Goal: Information Seeking & Learning: Learn about a topic

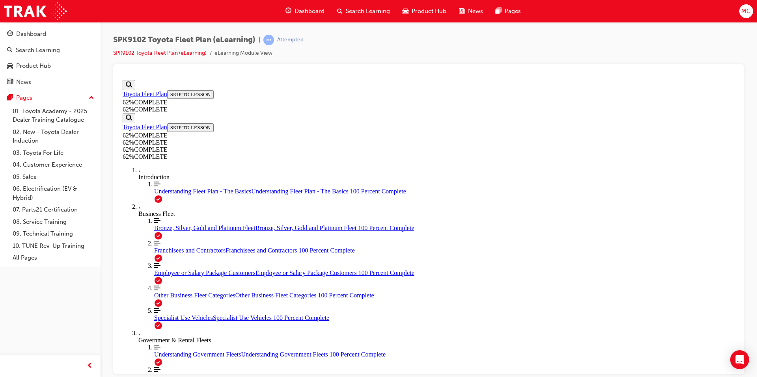
scroll to position [502, 0]
drag, startPoint x: 450, startPoint y: 327, endPoint x: 449, endPoint y: 323, distance: 4.1
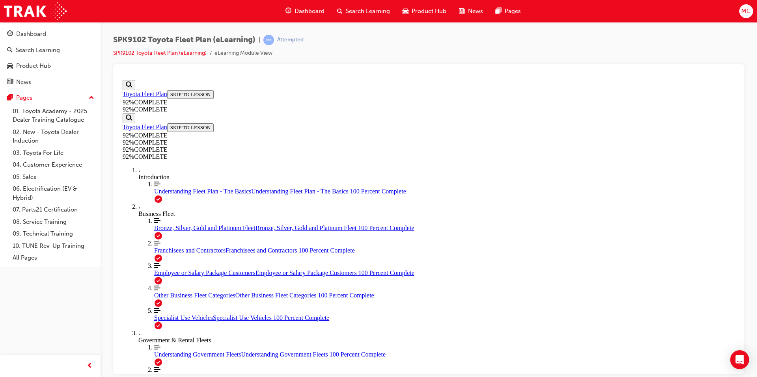
scroll to position [28, 0]
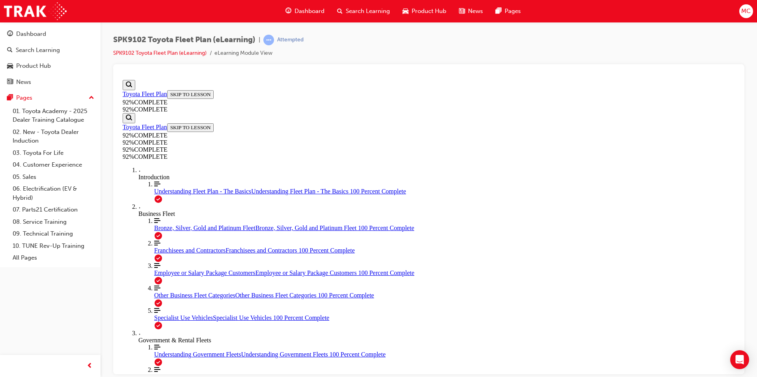
scroll to position [68, 0]
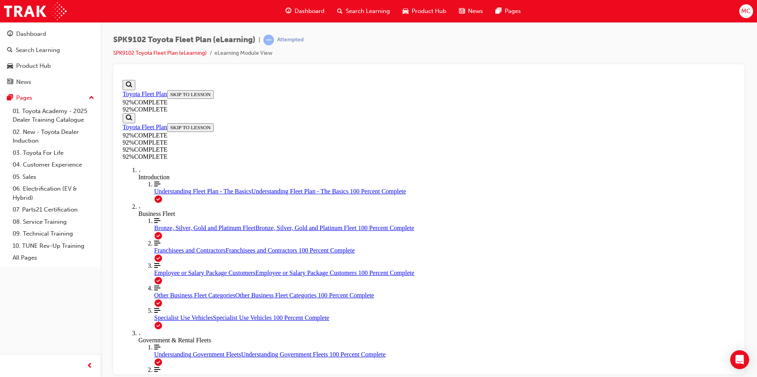
drag, startPoint x: 444, startPoint y: 255, endPoint x: 498, endPoint y: 255, distance: 54.4
drag, startPoint x: 461, startPoint y: 289, endPoint x: 502, endPoint y: 290, distance: 40.2
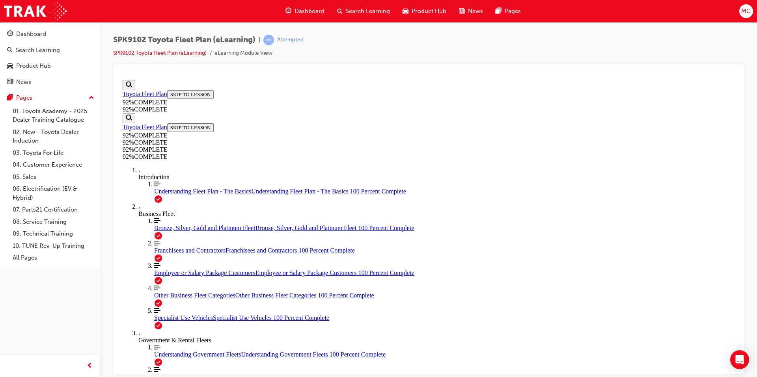
drag, startPoint x: 459, startPoint y: 325, endPoint x: 514, endPoint y: 327, distance: 54.9
drag, startPoint x: 482, startPoint y: 328, endPoint x: 513, endPoint y: 286, distance: 51.9
drag, startPoint x: 463, startPoint y: 330, endPoint x: 530, endPoint y: 293, distance: 76.4
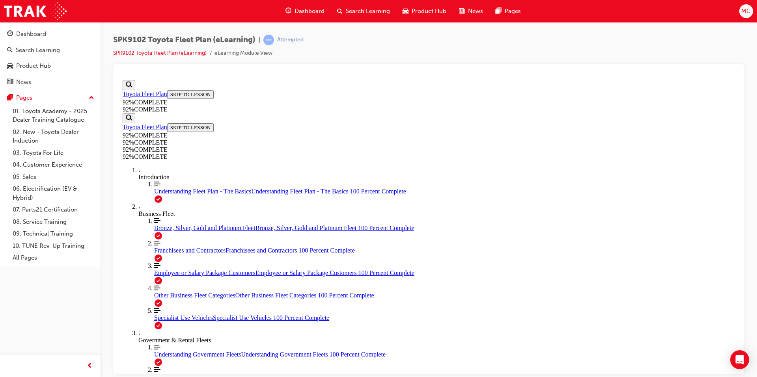
drag, startPoint x: 467, startPoint y: 290, endPoint x: 507, endPoint y: 327, distance: 54.7
drag, startPoint x: 450, startPoint y: 299, endPoint x: 507, endPoint y: 294, distance: 57.4
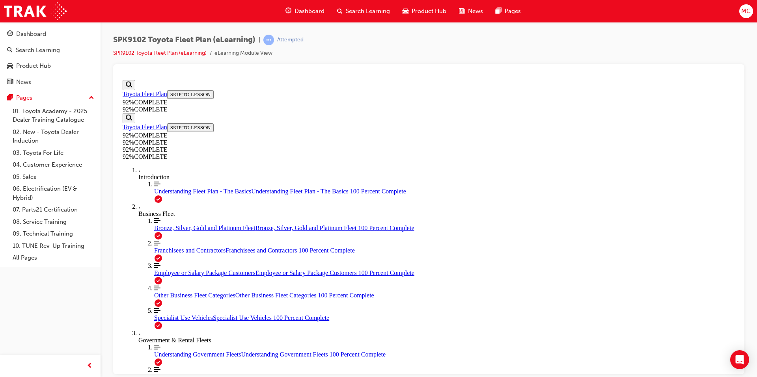
scroll to position [28, 0]
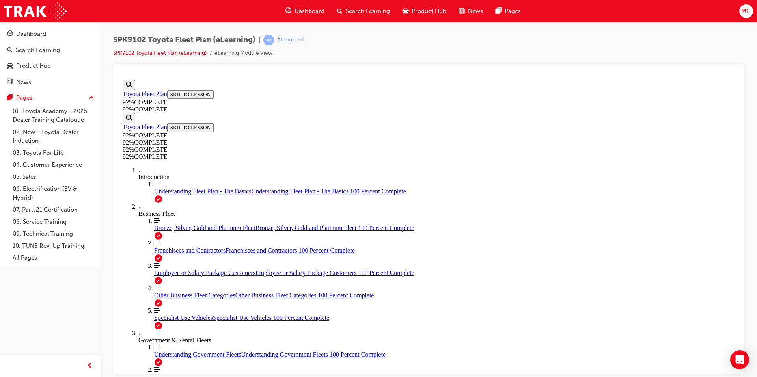
scroll to position [29, 0]
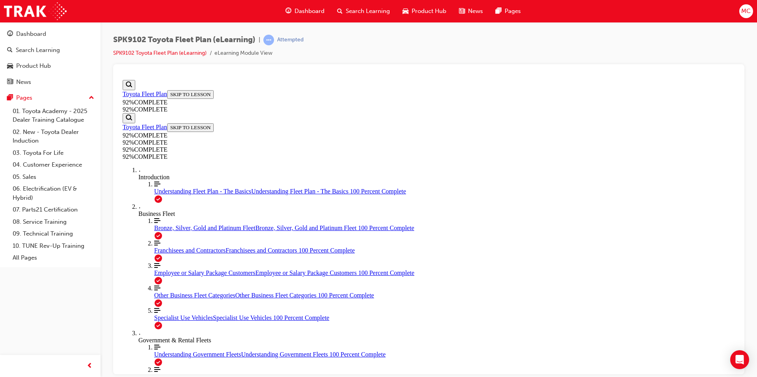
scroll to position [29, 0]
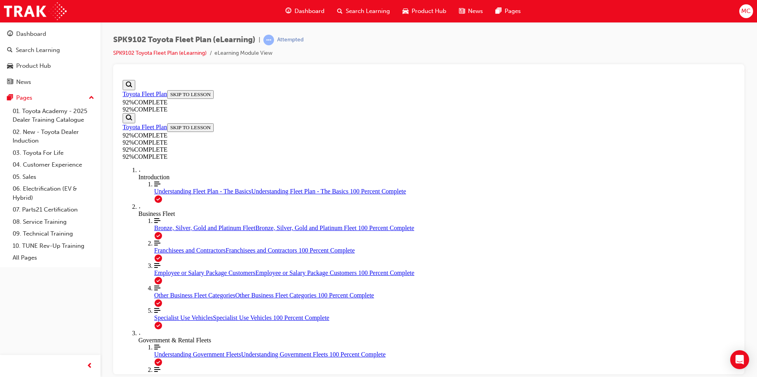
scroll to position [164, 0]
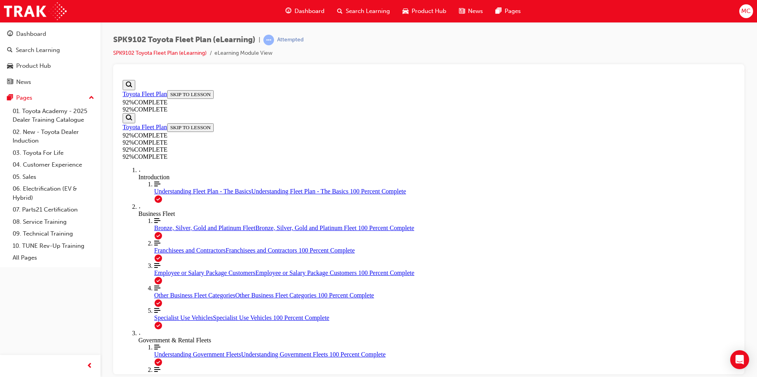
scroll to position [28, 0]
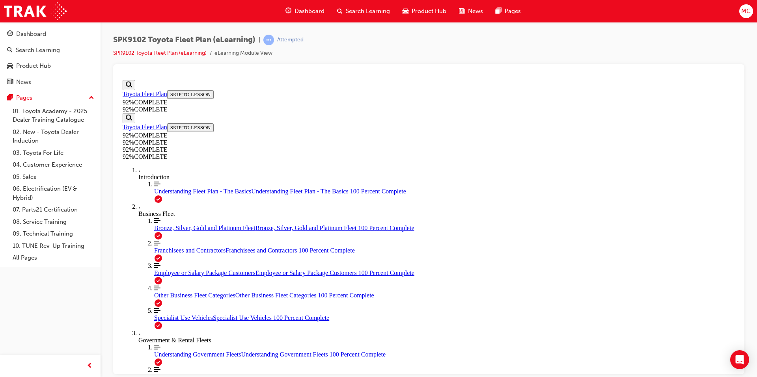
scroll to position [86, 0]
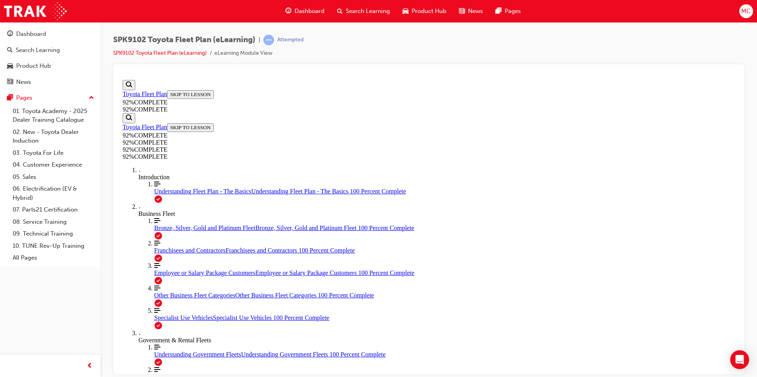
scroll to position [101, 0]
drag, startPoint x: 431, startPoint y: 252, endPoint x: 504, endPoint y: 259, distance: 73.3
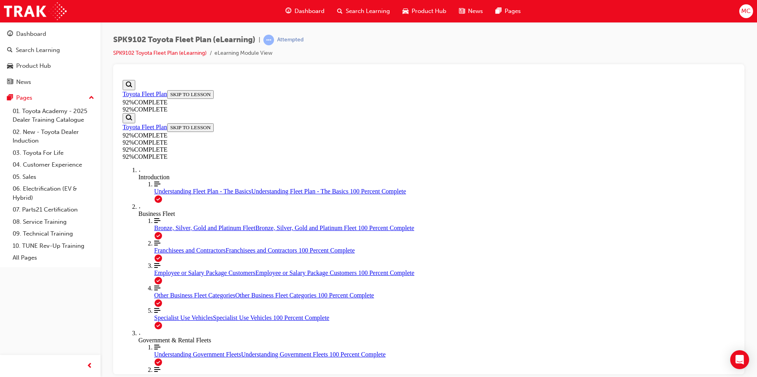
drag, startPoint x: 465, startPoint y: 289, endPoint x: 510, endPoint y: 323, distance: 56.6
drag, startPoint x: 461, startPoint y: 294, endPoint x: 539, endPoint y: 302, distance: 77.7
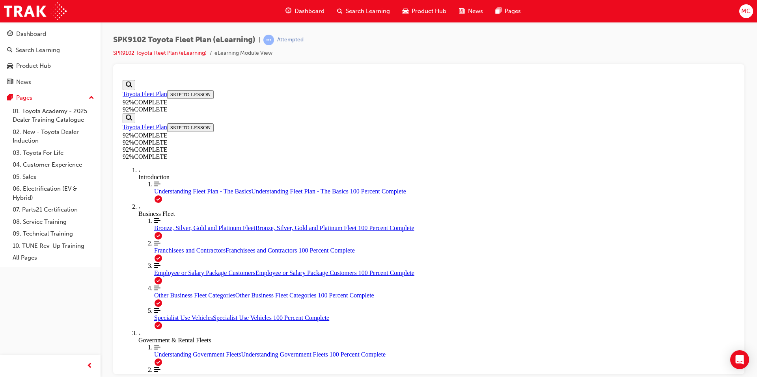
scroll to position [148, 0]
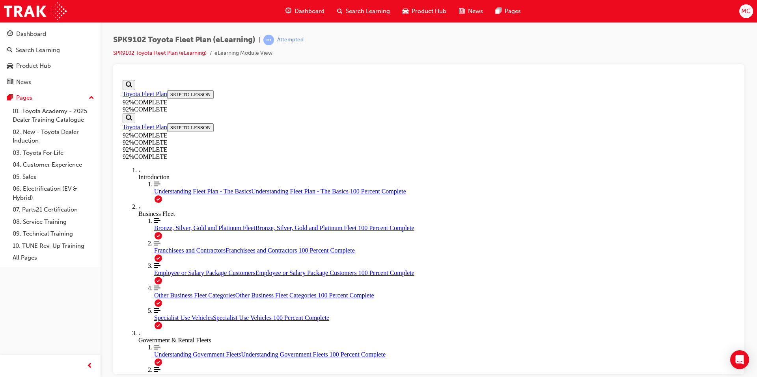
scroll to position [156, 0]
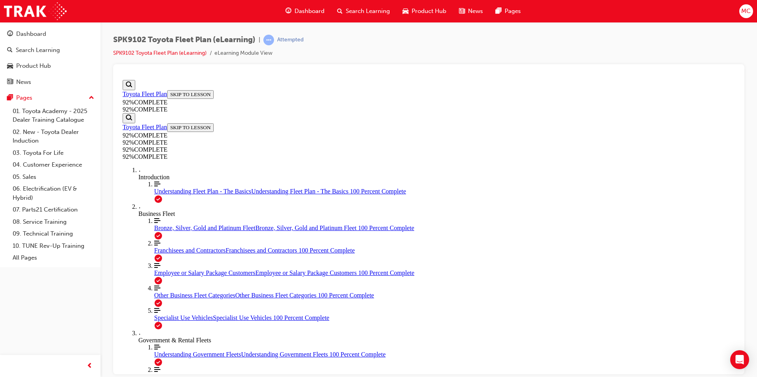
scroll to position [28, 0]
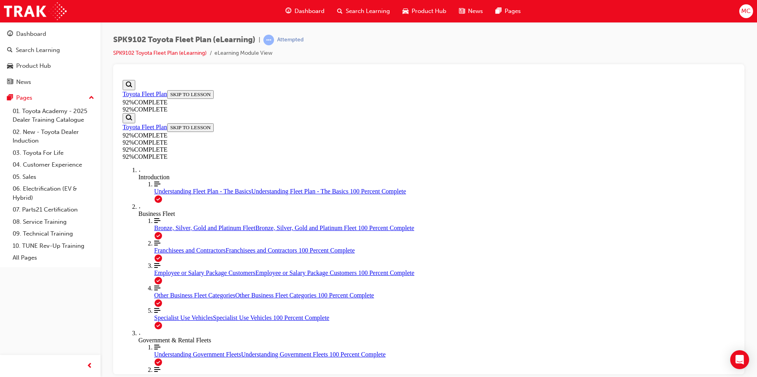
scroll to position [29, 0]
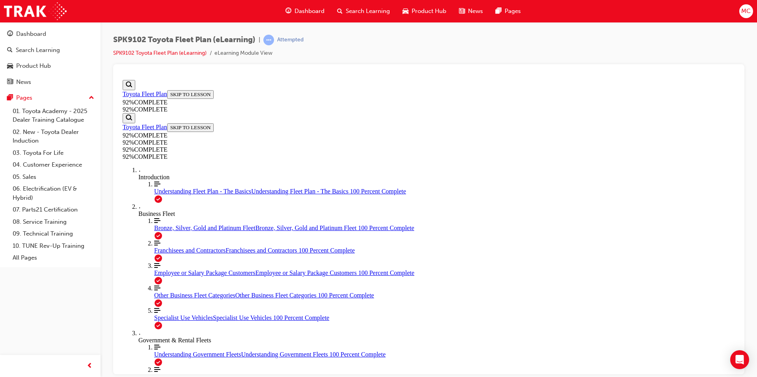
drag, startPoint x: 437, startPoint y: 293, endPoint x: 507, endPoint y: 257, distance: 79.4
drag, startPoint x: 447, startPoint y: 302, endPoint x: 543, endPoint y: 326, distance: 98.6
drag, startPoint x: 456, startPoint y: 292, endPoint x: 522, endPoint y: 290, distance: 65.9
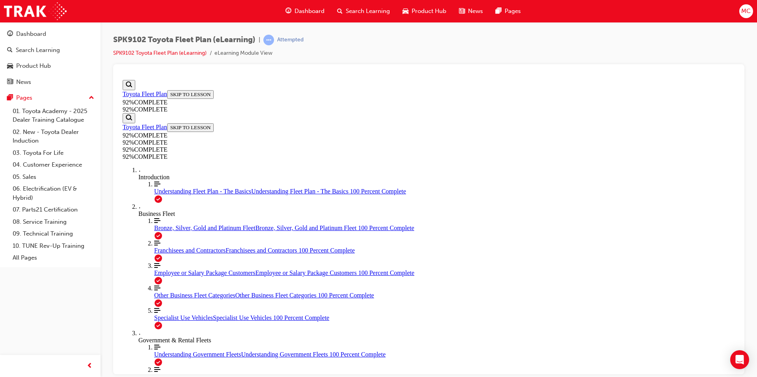
scroll to position [29, 0]
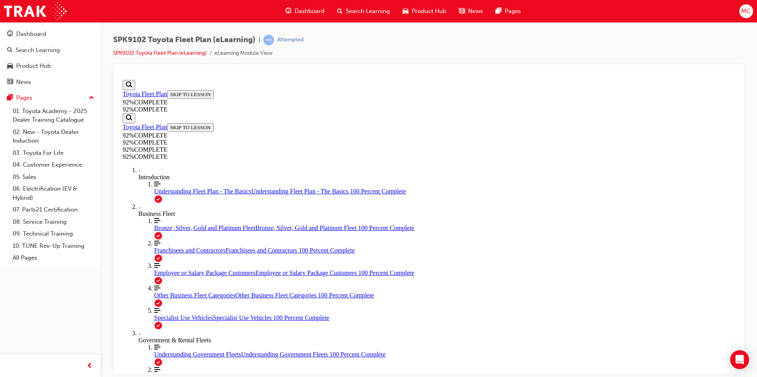
scroll to position [164, 0]
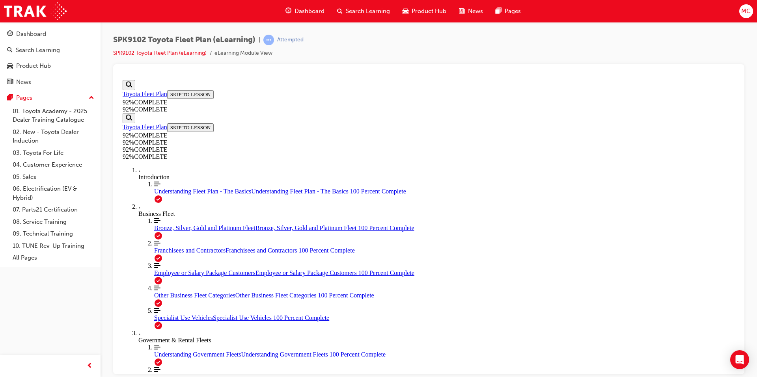
scroll to position [101, 0]
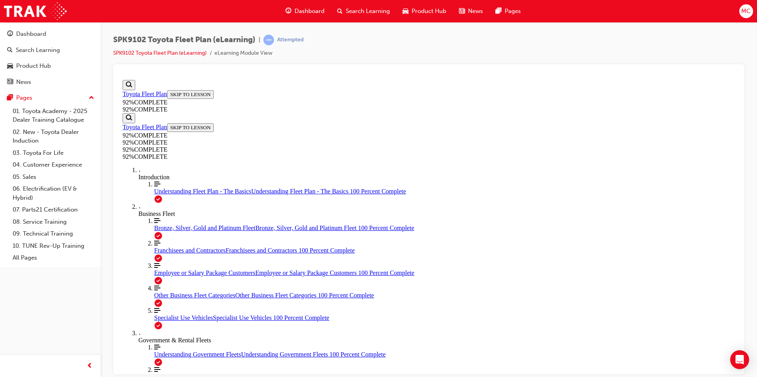
scroll to position [146, 0]
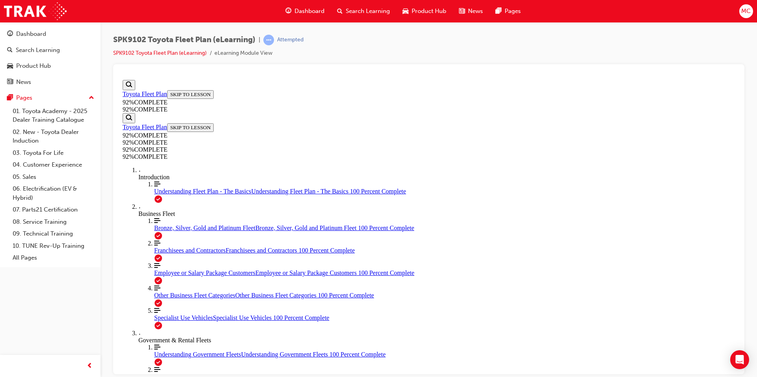
click at [757, 328] on div "SPK9102 Toyota Fleet Plan (eLearning) | Attempted SPK9102 Toyota Fleet Plan (eL…" at bounding box center [429, 190] width 657 height 336
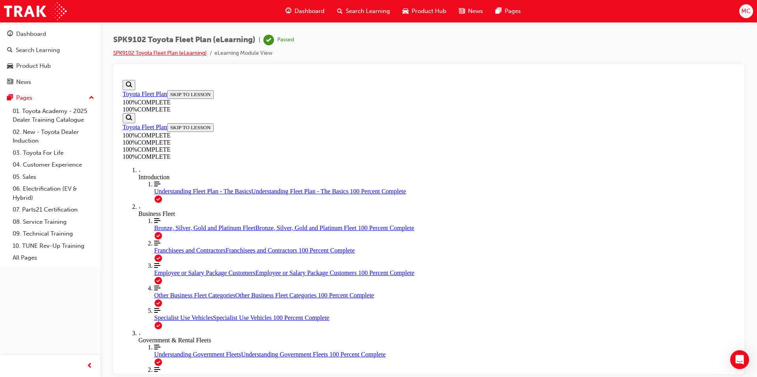
click at [183, 54] on link "SPK9102 Toyota Fleet Plan (eLearning)" at bounding box center [159, 53] width 93 height 7
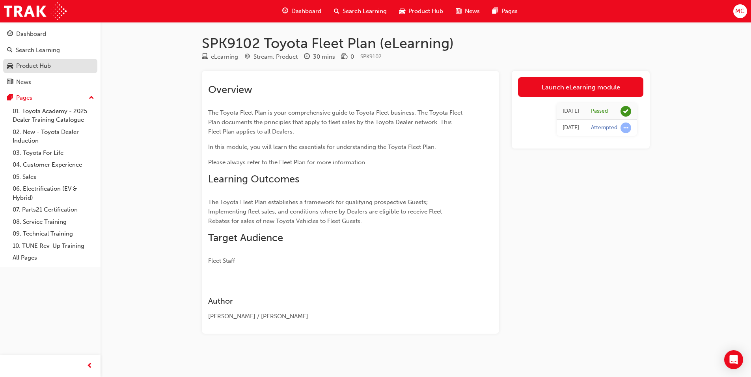
click at [54, 69] on div "Product Hub" at bounding box center [50, 66] width 86 height 10
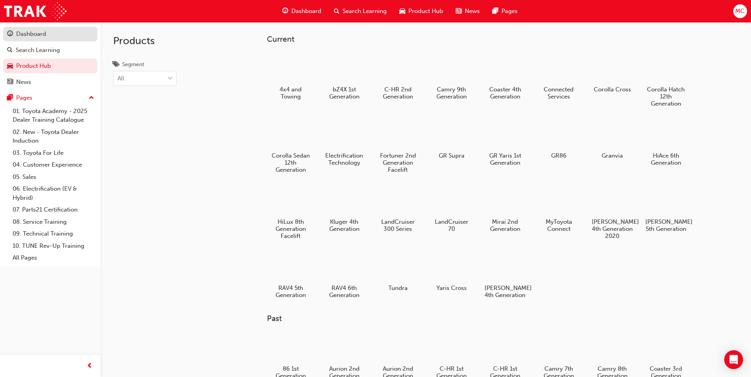
click at [55, 37] on div "Dashboard" at bounding box center [50, 34] width 86 height 10
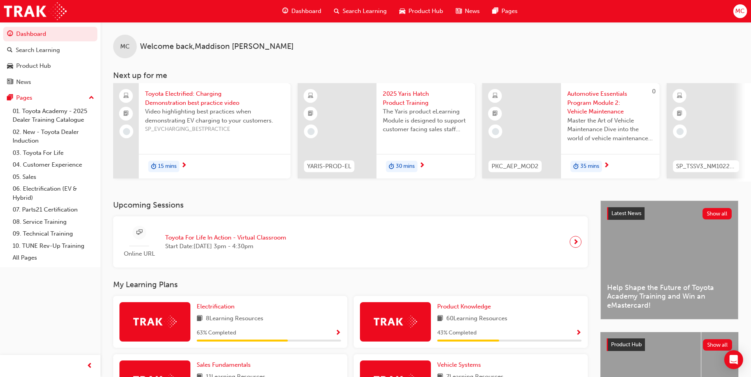
click at [57, 58] on button "Dashboard Search Learning Product Hub News Pages" at bounding box center [50, 57] width 94 height 65
click at [56, 50] on div "Search Learning" at bounding box center [38, 50] width 44 height 9
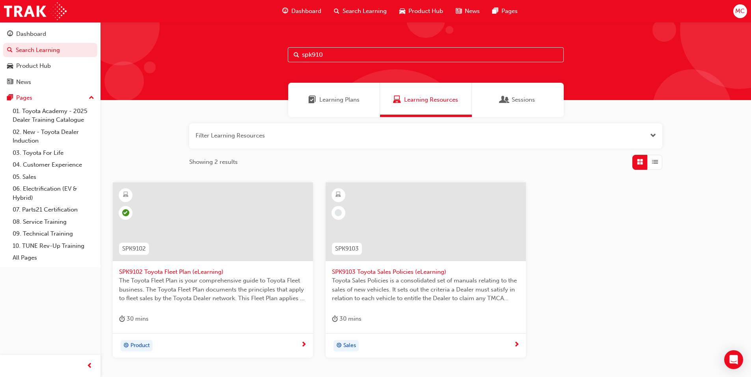
click at [433, 262] on div at bounding box center [426, 228] width 188 height 79
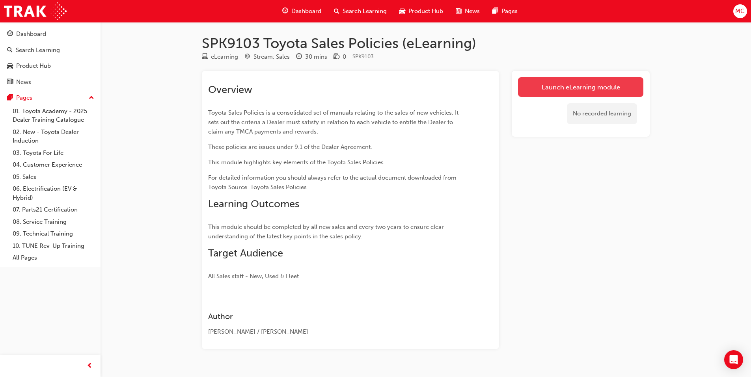
click at [544, 89] on link "Launch eLearning module" at bounding box center [580, 87] width 125 height 20
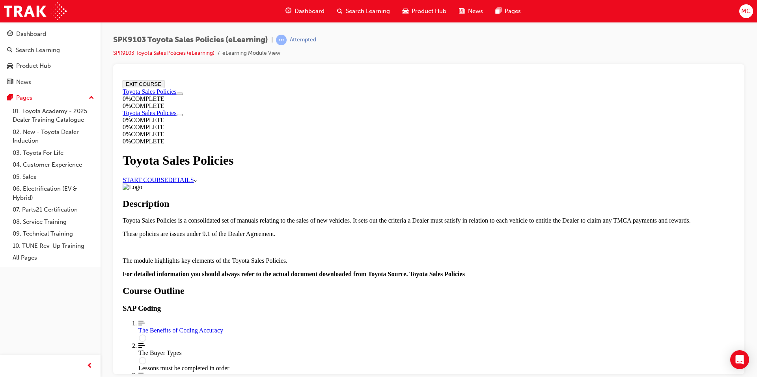
click at [168, 178] on link "START COURSE" at bounding box center [145, 179] width 45 height 7
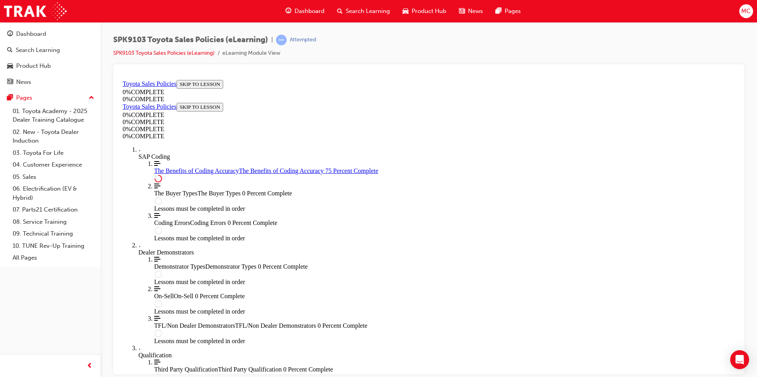
scroll to position [377, 0]
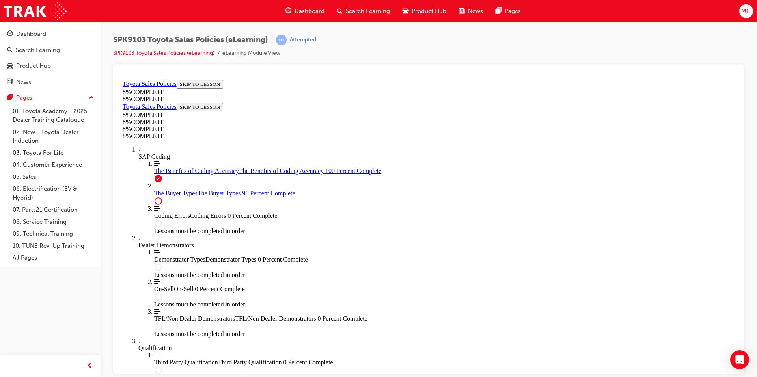
scroll to position [3225, 0]
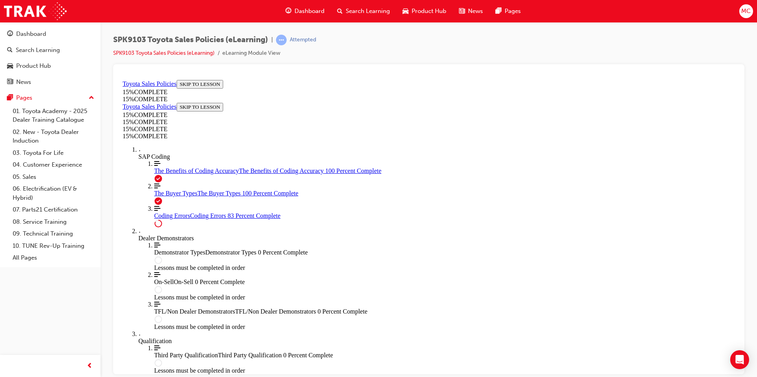
scroll to position [620, 0]
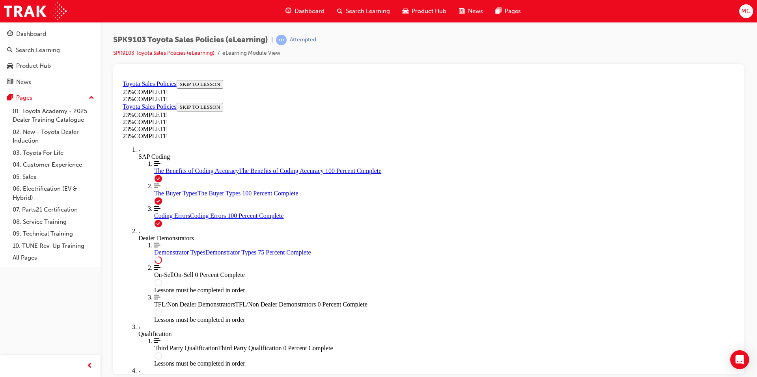
scroll to position [311, 0]
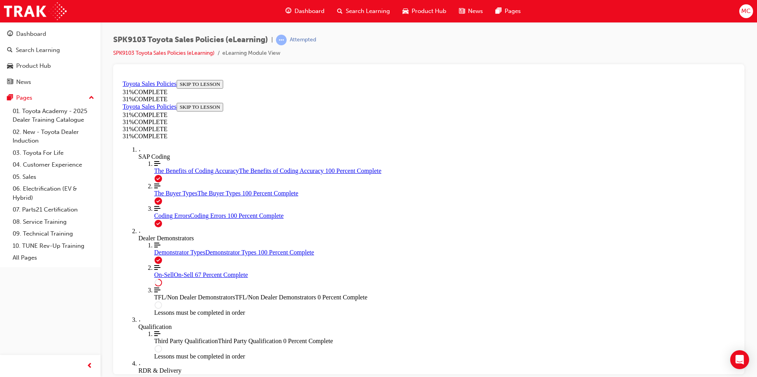
scroll to position [424, 0]
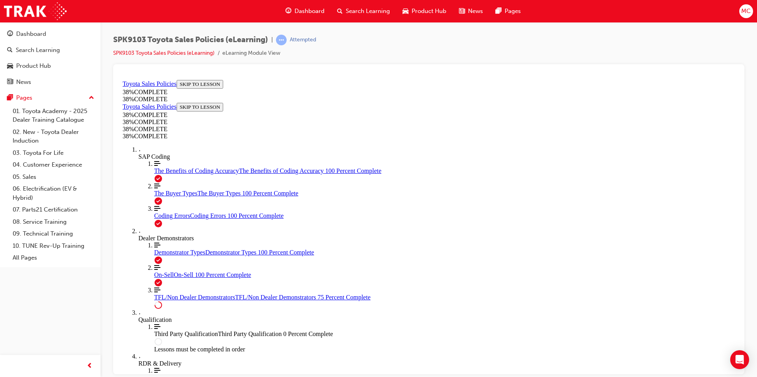
scroll to position [393, 0]
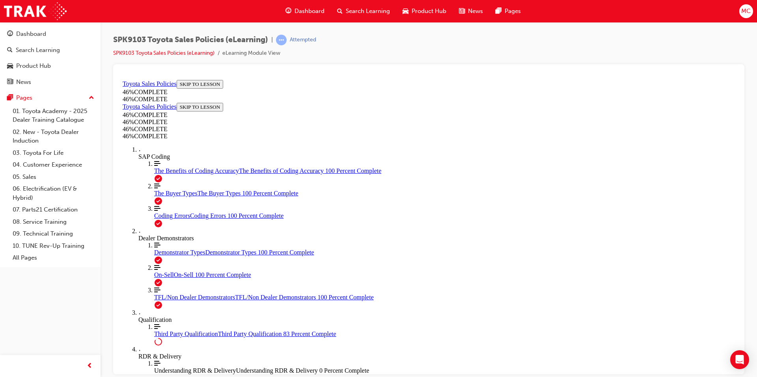
click at [176, 298] on ol "Align left Three vertical lines aligned to the left Demonstrator Types Demonstr…" at bounding box center [436, 275] width 597 height 67
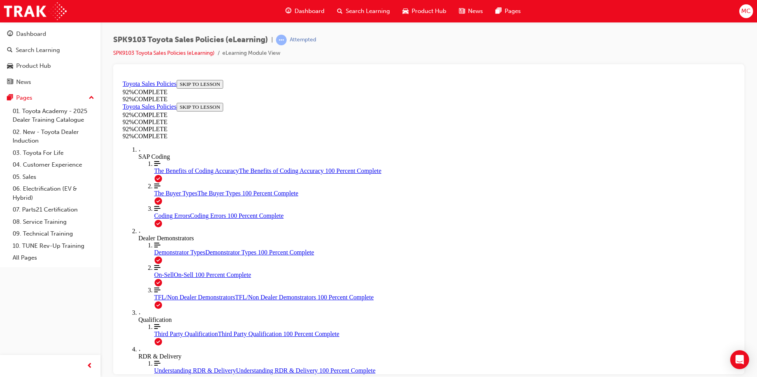
scroll to position [85, 0]
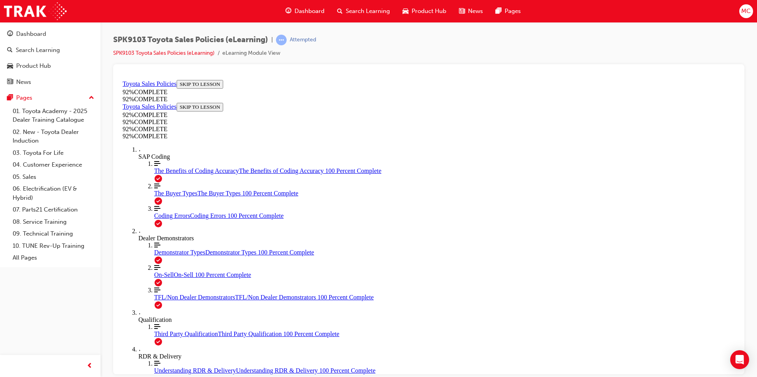
scroll to position [110, 0]
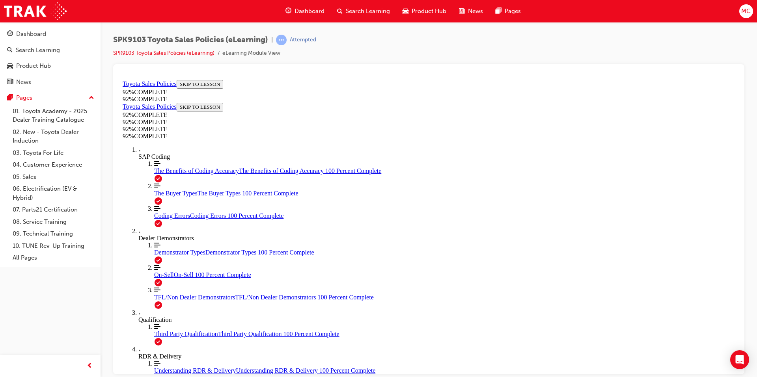
scroll to position [88, 0]
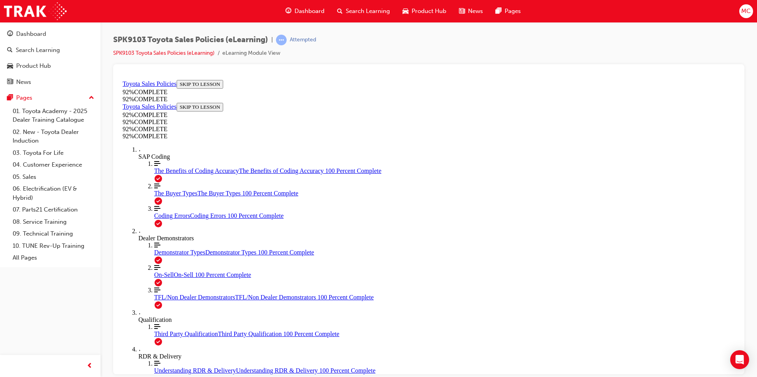
scroll to position [159, 0]
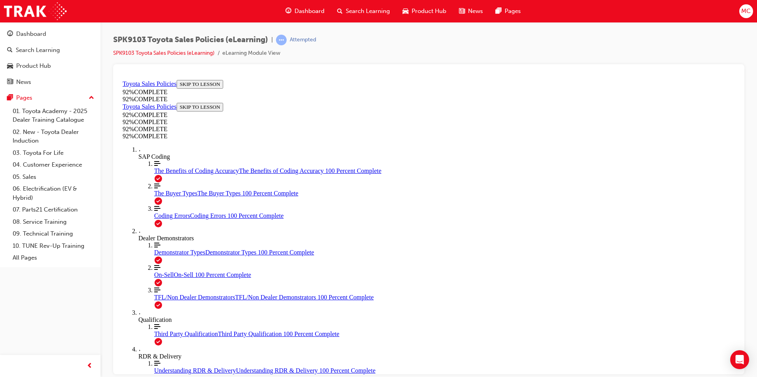
scroll to position [119, 0]
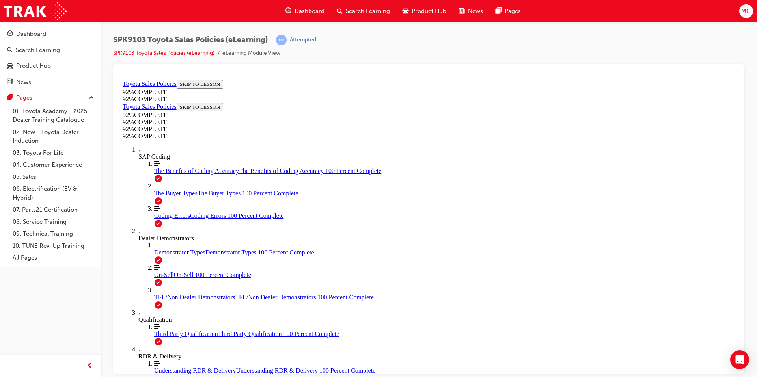
scroll to position [119, 0]
